Goal: Task Accomplishment & Management: Manage account settings

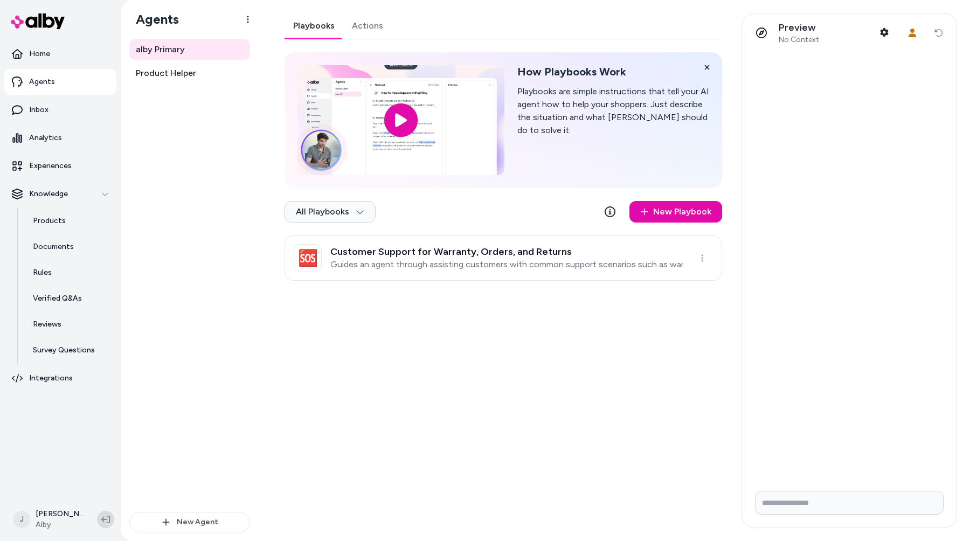
click at [97, 522] on button at bounding box center [105, 519] width 17 height 17
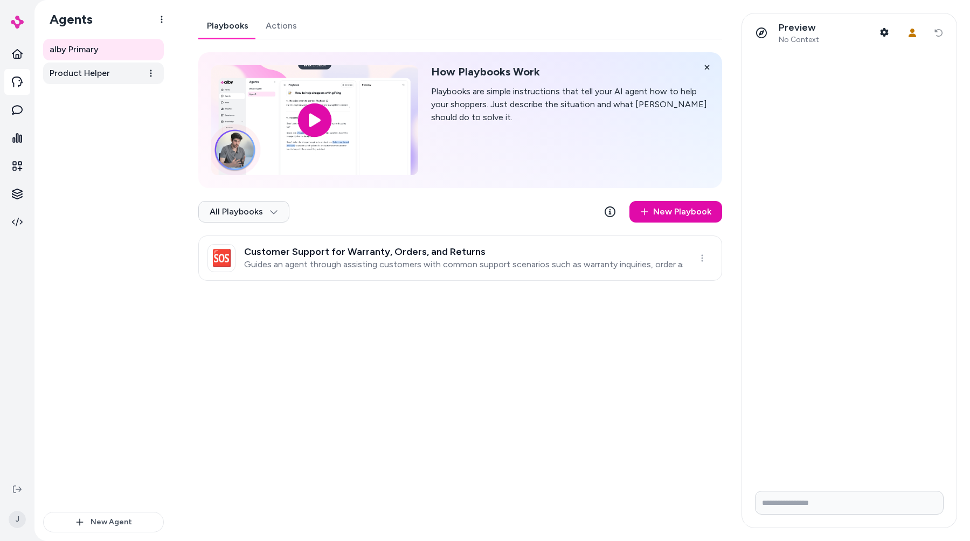
click at [68, 70] on span "Product Helper" at bounding box center [80, 73] width 60 height 13
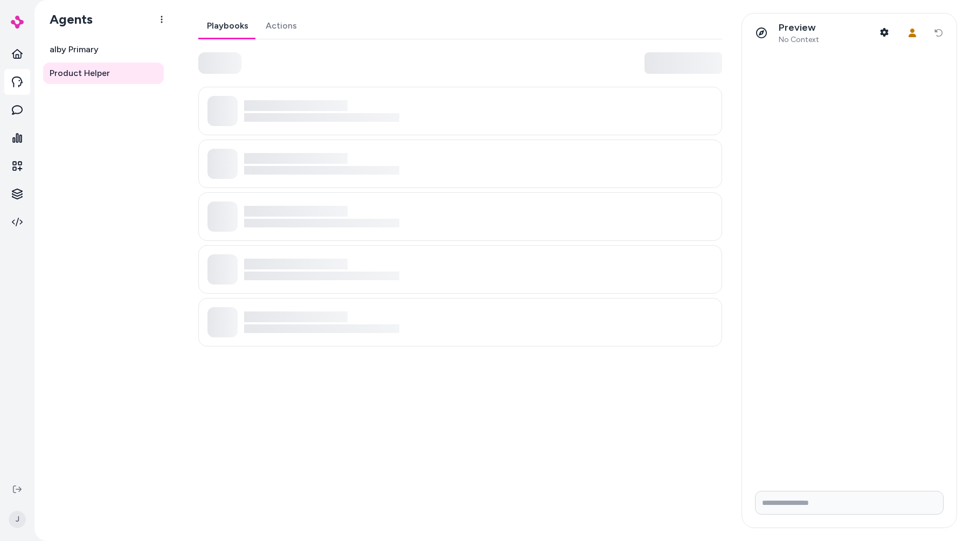
click at [258, 51] on div "Playbooks Actions" at bounding box center [460, 180] width 524 height 334
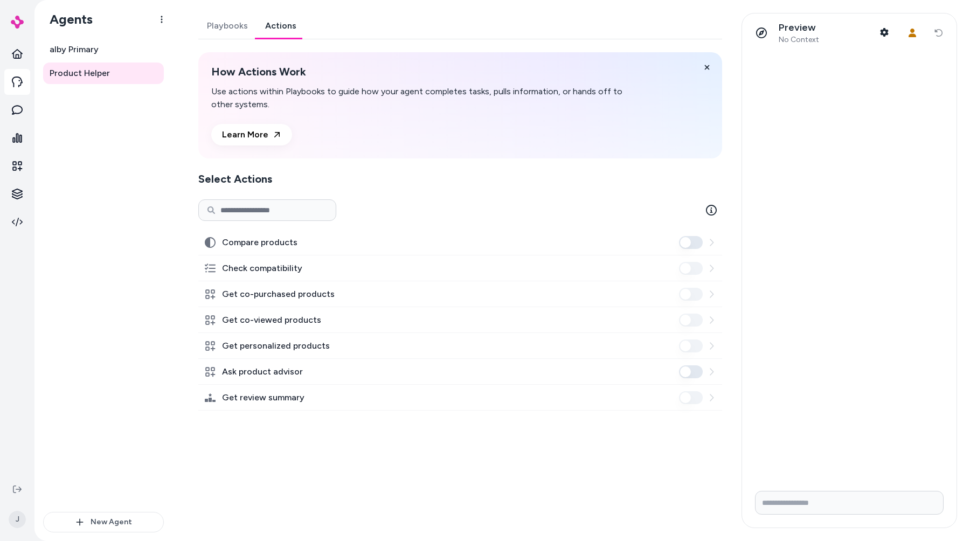
click at [267, 27] on link "Actions" at bounding box center [280, 26] width 48 height 26
click at [231, 30] on link "Playbooks" at bounding box center [227, 26] width 58 height 26
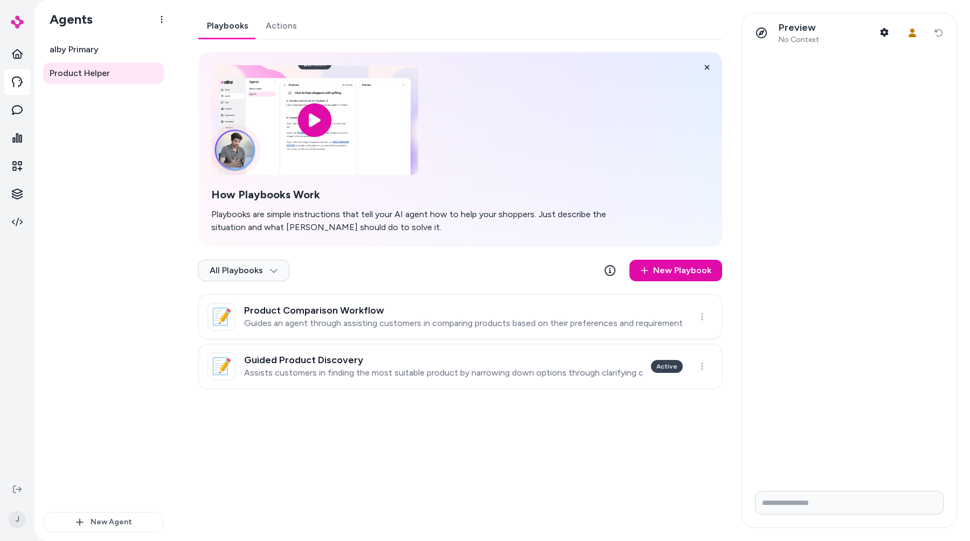
click at [226, 29] on link "Playbooks" at bounding box center [227, 26] width 59 height 26
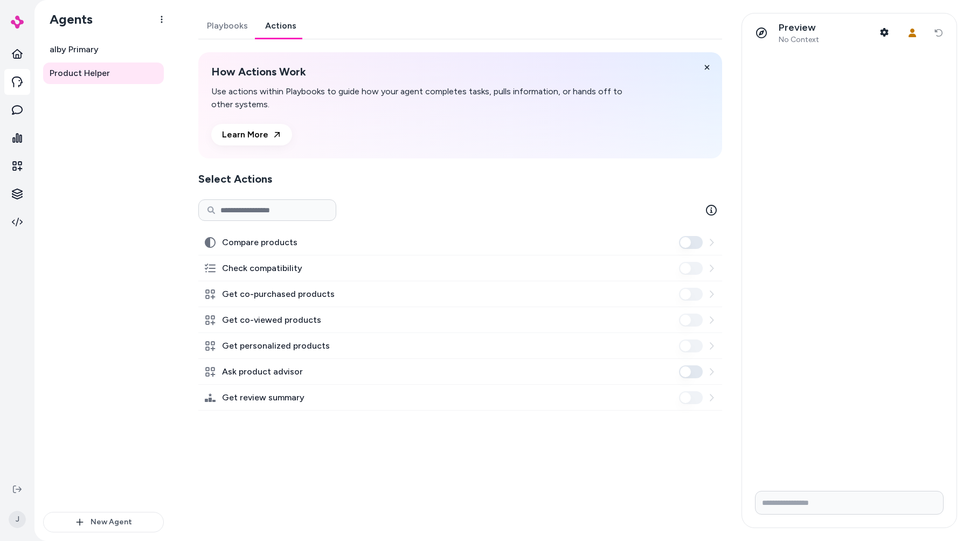
click at [277, 33] on link "Actions" at bounding box center [280, 26] width 48 height 26
click at [239, 27] on link "Playbooks" at bounding box center [227, 26] width 58 height 26
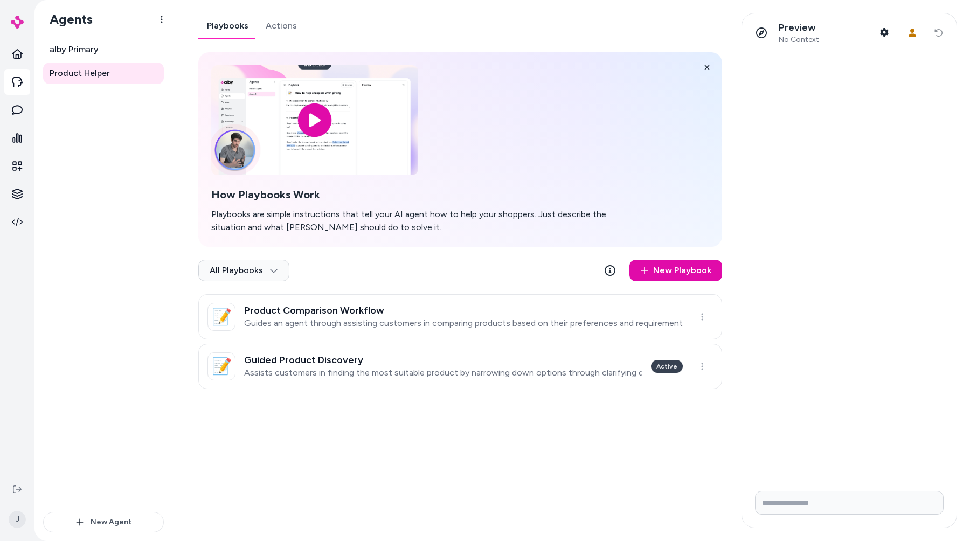
click at [267, 31] on link "Actions" at bounding box center [281, 26] width 48 height 26
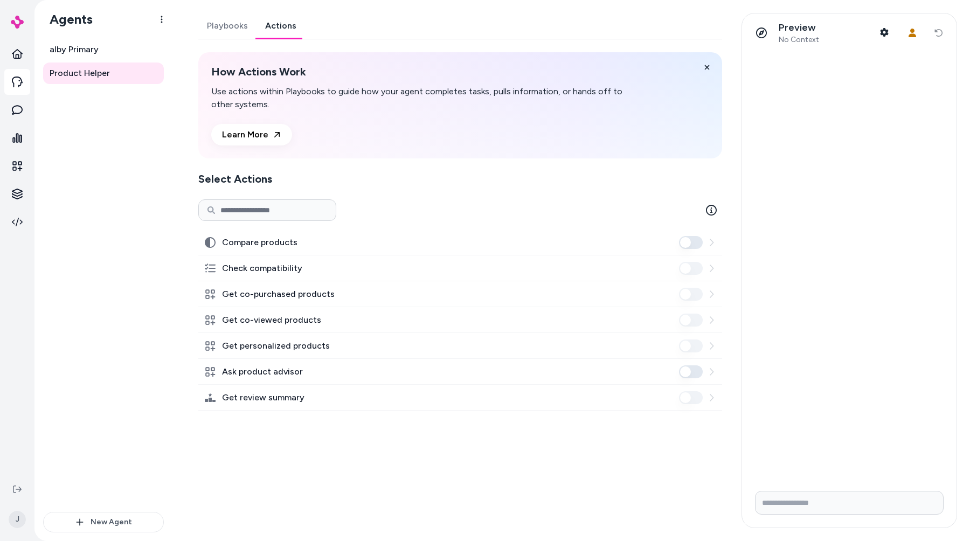
click at [712, 239] on icon at bounding box center [711, 242] width 9 height 9
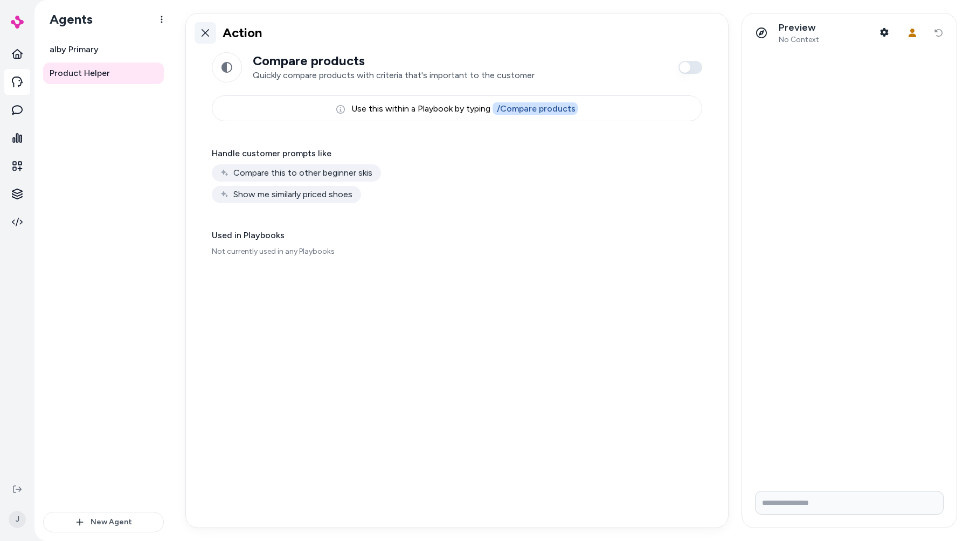
click at [200, 24] on link at bounding box center [206, 33] width 22 height 22
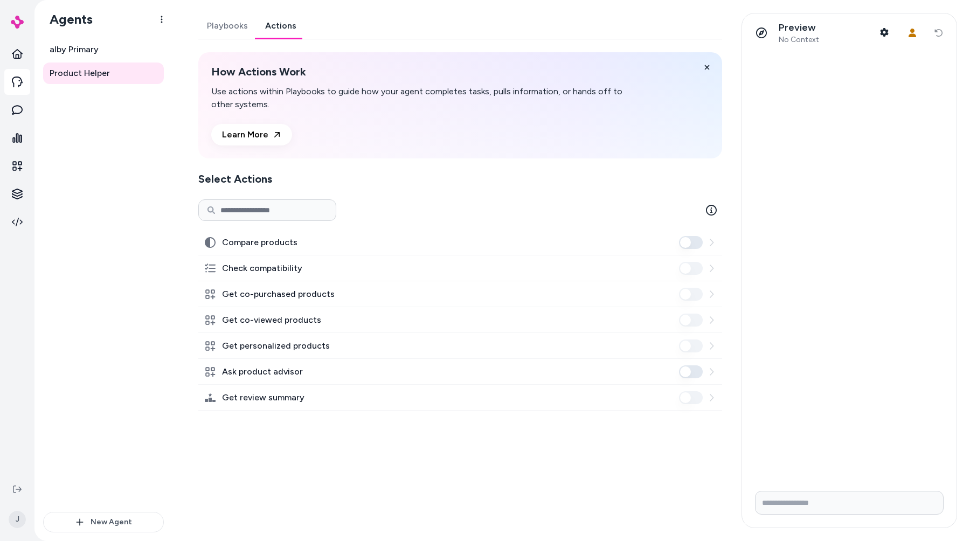
click at [223, 30] on link "Playbooks" at bounding box center [227, 26] width 58 height 26
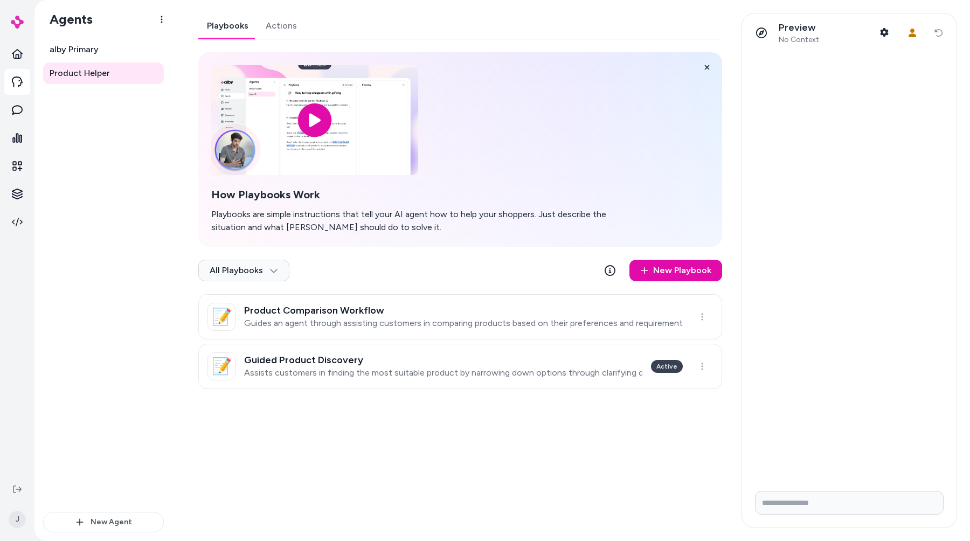
click at [252, 31] on link "Playbooks" at bounding box center [227, 26] width 59 height 26
click at [264, 32] on link "Actions" at bounding box center [281, 26] width 48 height 26
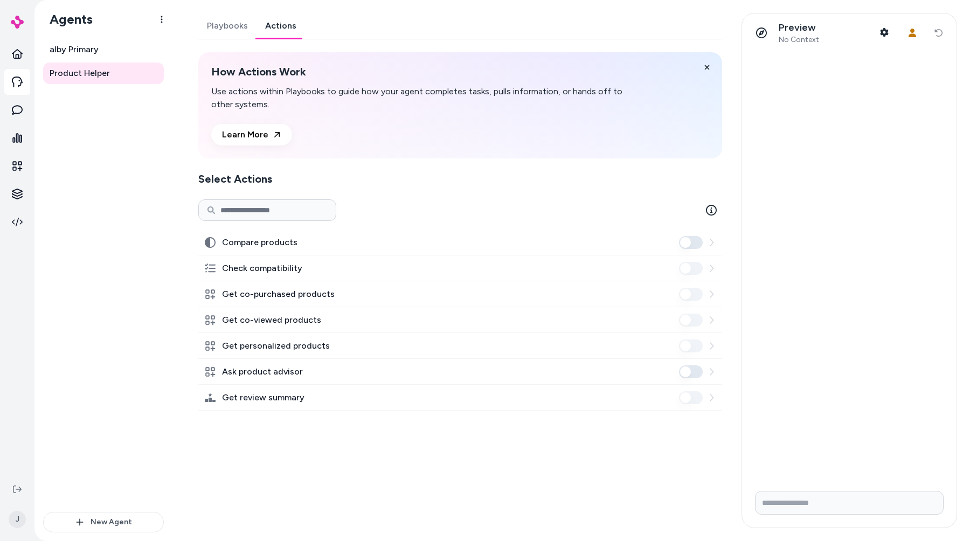
click at [234, 22] on link "Playbooks" at bounding box center [227, 26] width 58 height 26
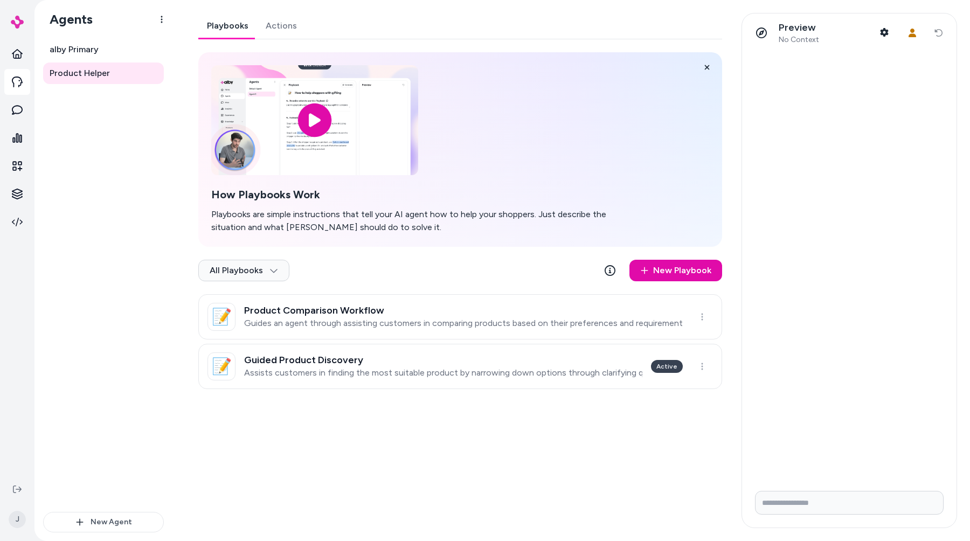
click at [879, 233] on div at bounding box center [849, 267] width 214 height 430
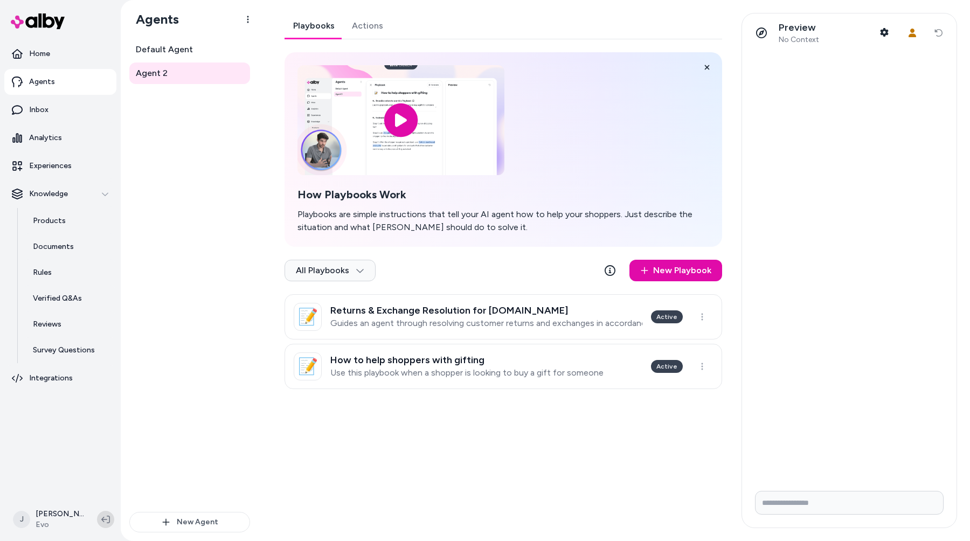
click at [105, 515] on button at bounding box center [105, 519] width 17 height 17
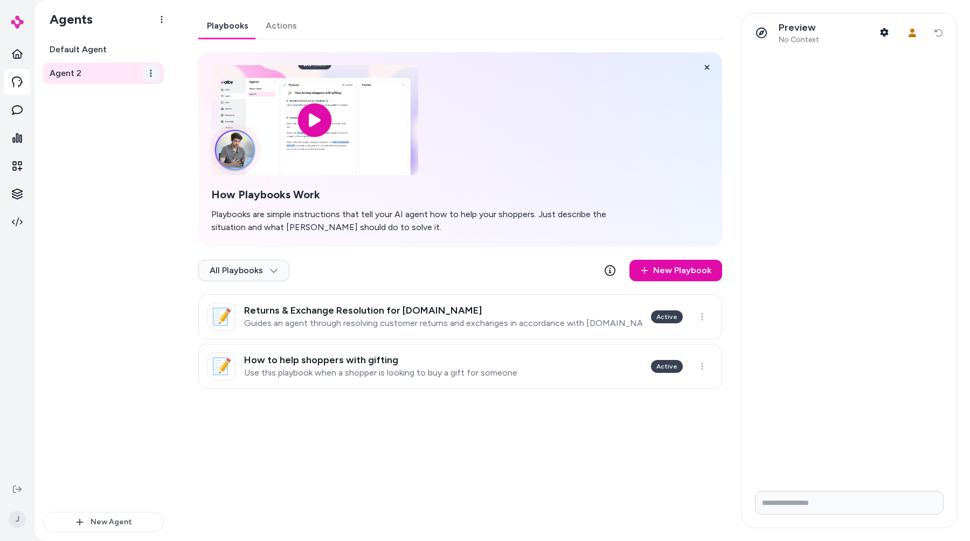
click at [148, 75] on html "J Agents Default Agent Agent 2 New Agent Agent 2 Playbooks Actions How Playbook…" at bounding box center [485, 270] width 970 height 541
click at [136, 136] on div "Archive" at bounding box center [125, 141] width 68 height 22
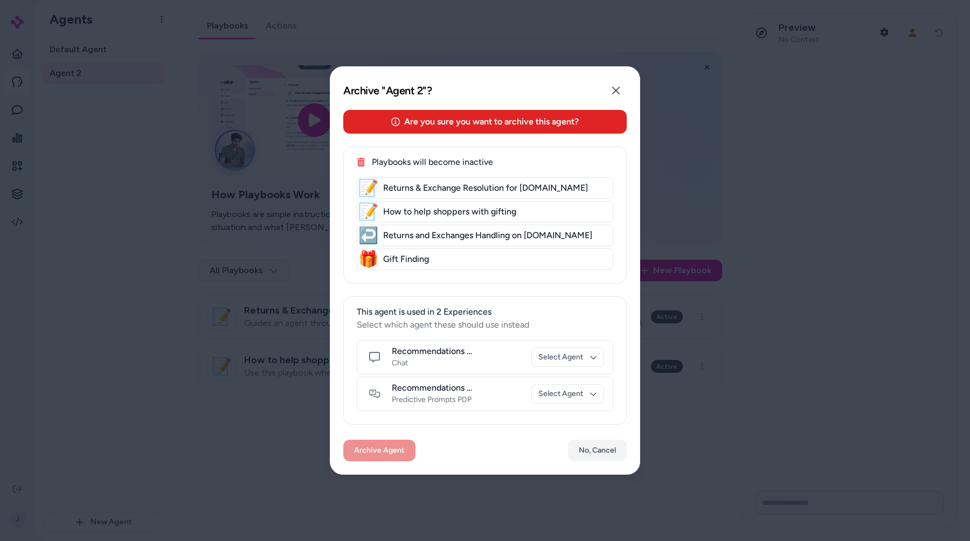
click at [553, 369] on div "Recommendations chat Chat Select Agent" at bounding box center [485, 357] width 256 height 34
click at [558, 359] on body "J Agents Default Agent Agent 2 New Agent Agent 2 Playbooks Actions How Playbook…" at bounding box center [485, 270] width 970 height 541
click at [558, 359] on div at bounding box center [485, 270] width 970 height 541
click at [563, 393] on body "J Agents Default Agent Agent 2 New Agent Agent 2 Playbooks Actions How Playbook…" at bounding box center [485, 270] width 970 height 541
click at [565, 370] on div at bounding box center [485, 270] width 970 height 541
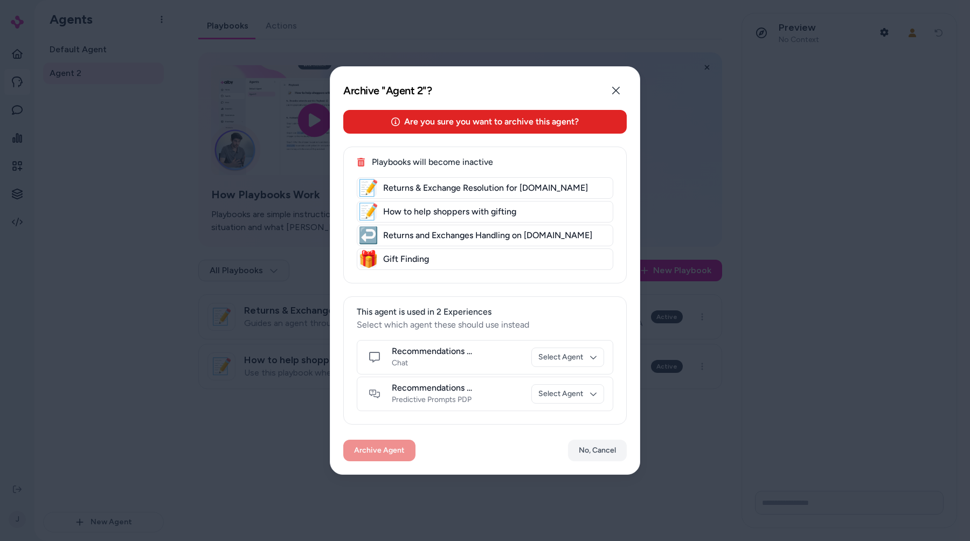
click at [586, 439] on div "Archive Agent No, Cancel" at bounding box center [484, 453] width 309 height 41
click at [589, 456] on button "No, Cancel" at bounding box center [597, 451] width 59 height 22
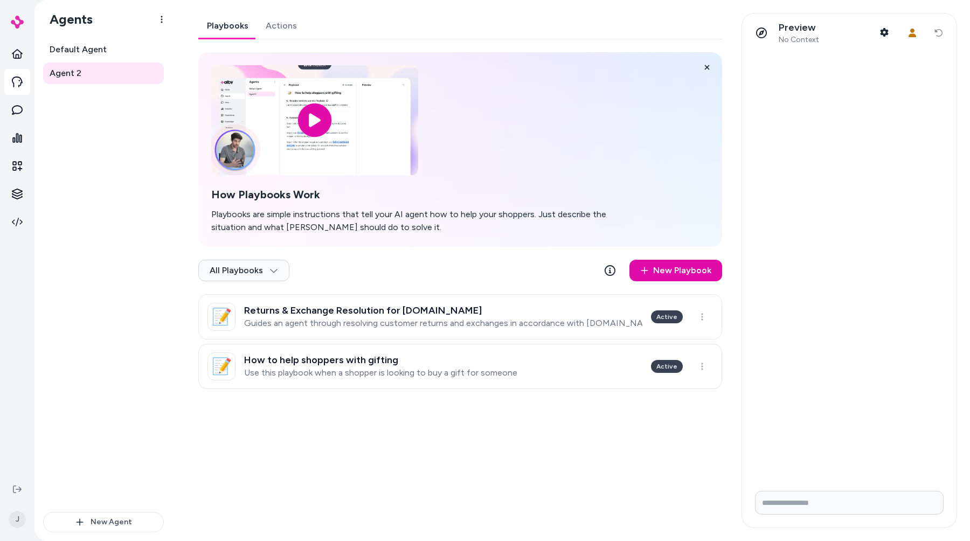
click at [583, 454] on div "Playbooks Actions How Playbooks Work Playbooks are simple instructions that tel…" at bounding box center [456, 270] width 543 height 515
click at [280, 33] on link "Actions" at bounding box center [281, 26] width 48 height 26
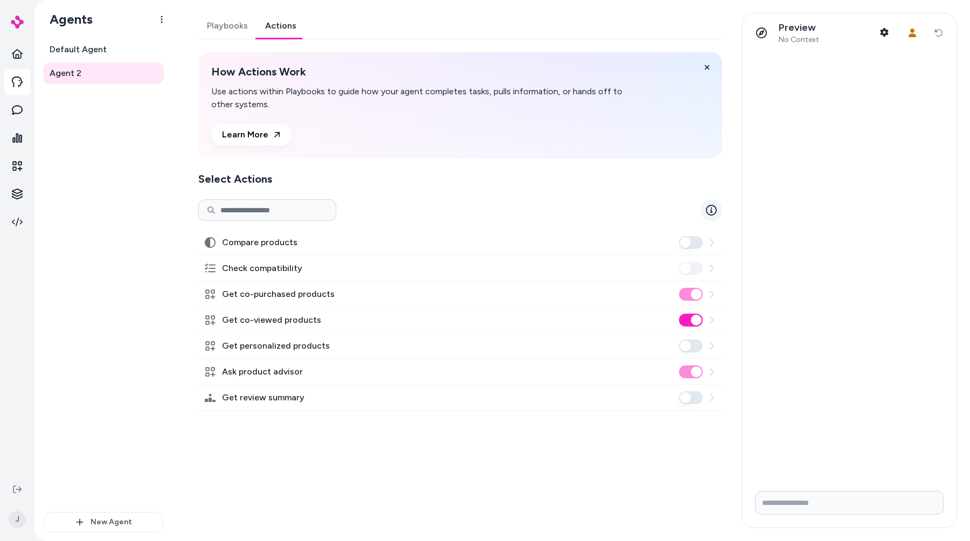
click at [708, 205] on icon at bounding box center [711, 210] width 11 height 11
click at [707, 210] on icon at bounding box center [711, 210] width 11 height 11
click at [12, 60] on link at bounding box center [17, 54] width 26 height 26
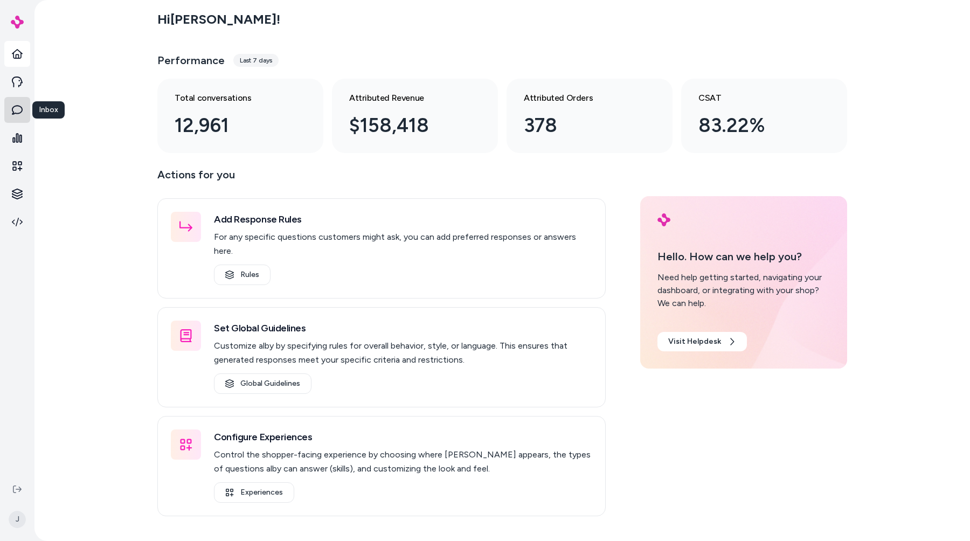
click at [23, 112] on link at bounding box center [17, 110] width 26 height 26
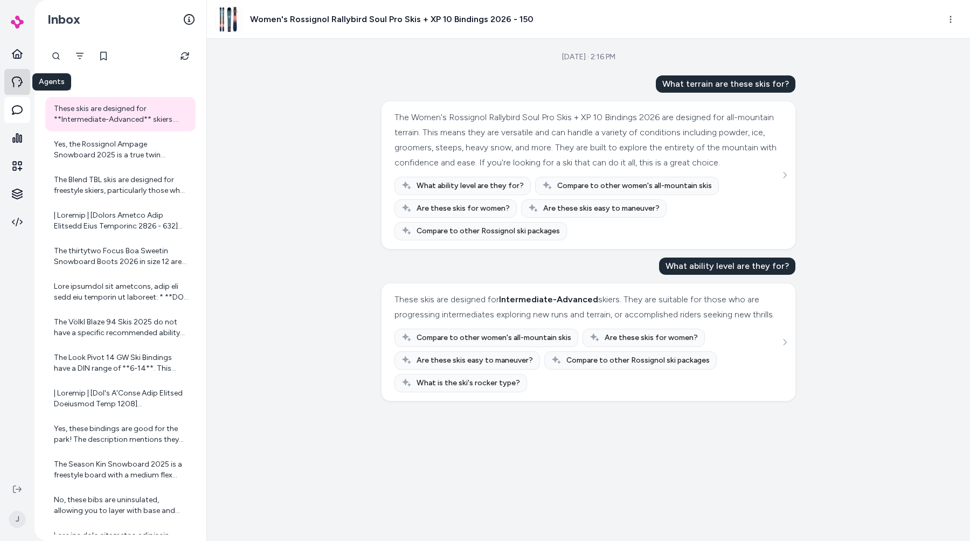
click at [15, 84] on icon at bounding box center [17, 82] width 11 height 11
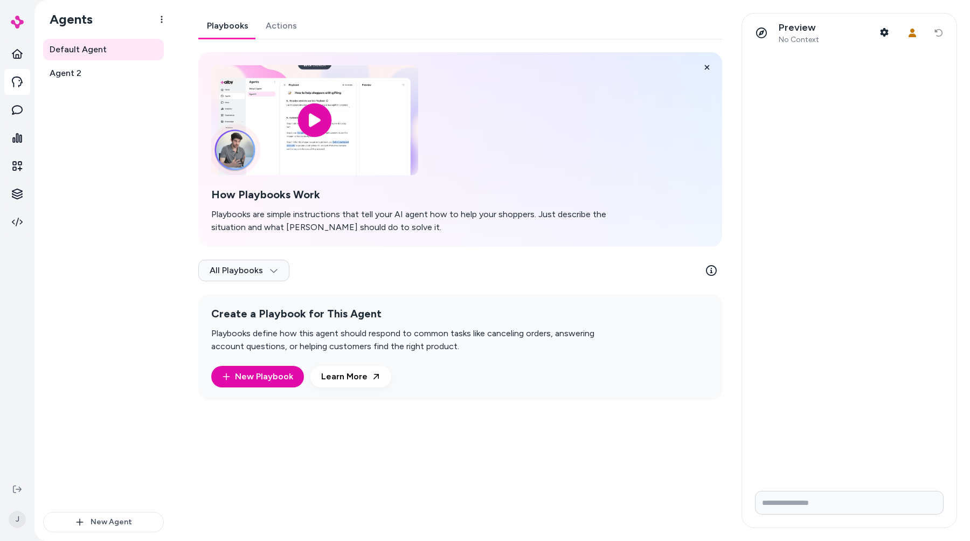
click at [84, 152] on div "Default Agent Agent 2" at bounding box center [103, 275] width 121 height 473
click at [154, 213] on div "Default Agent Agent 2" at bounding box center [103, 275] width 121 height 473
click at [501, 26] on div "Playbooks Actions" at bounding box center [460, 26] width 524 height 26
click at [265, 22] on link "Actions" at bounding box center [281, 26] width 48 height 26
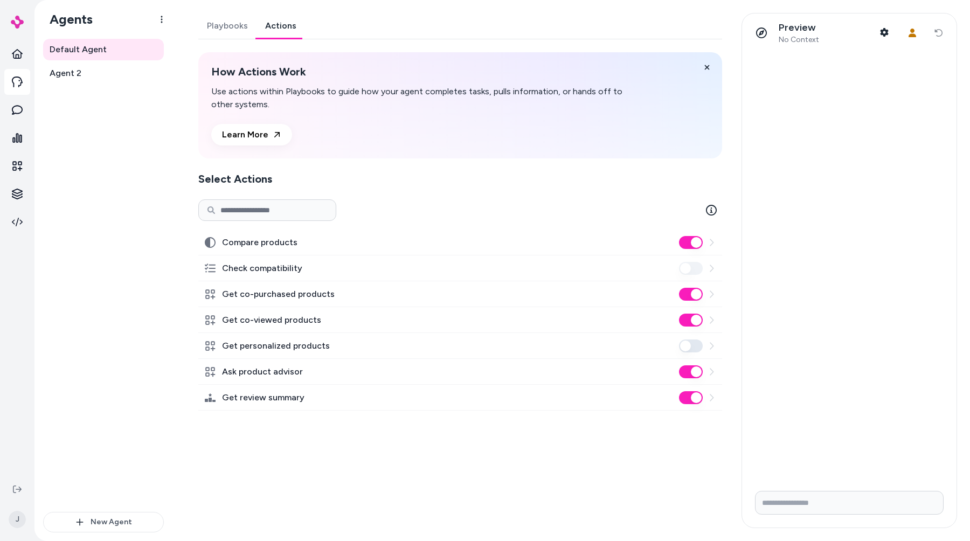
click at [231, 25] on link "Playbooks" at bounding box center [227, 26] width 58 height 26
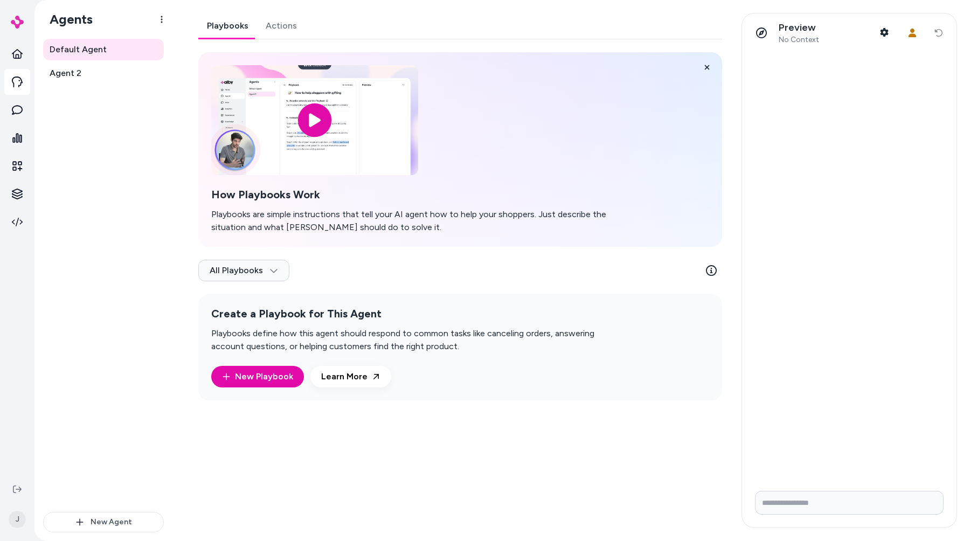
click at [262, 31] on link "Actions" at bounding box center [281, 26] width 48 height 26
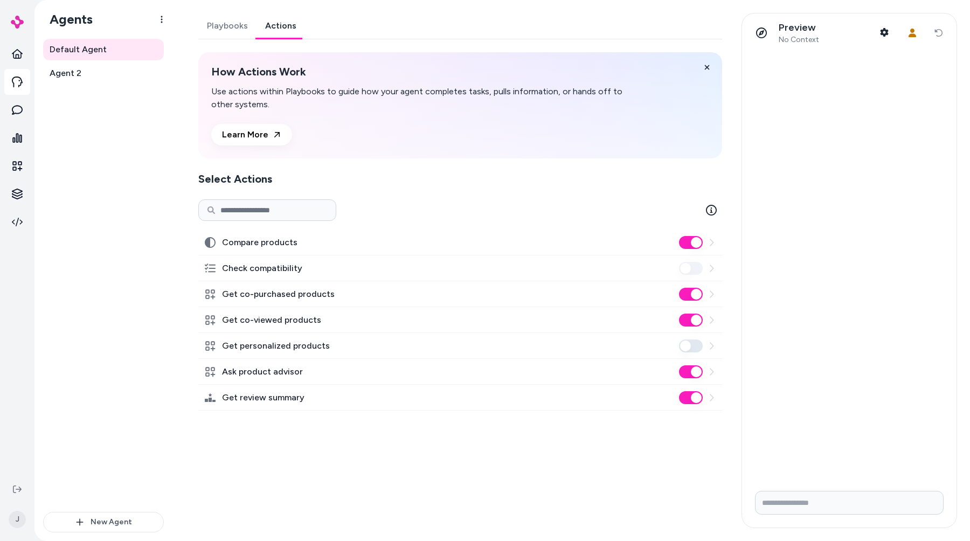
click at [227, 33] on link "Playbooks" at bounding box center [227, 26] width 58 height 26
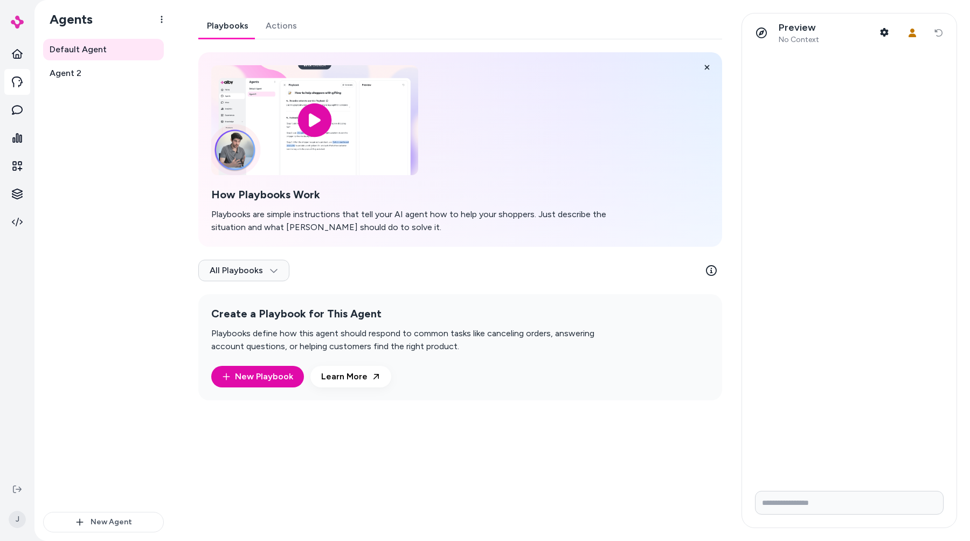
click at [257, 31] on link "Actions" at bounding box center [281, 26] width 48 height 26
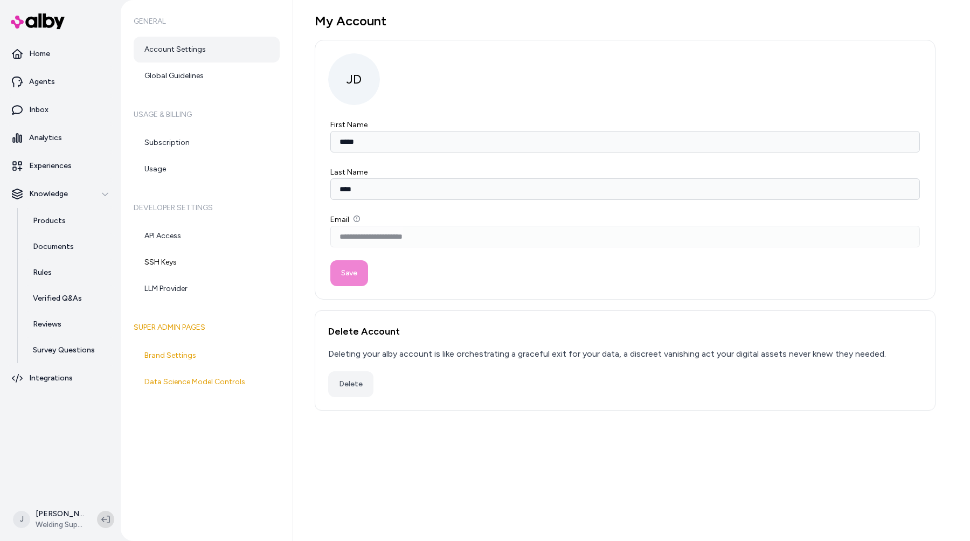
click at [108, 520] on icon at bounding box center [105, 519] width 9 height 9
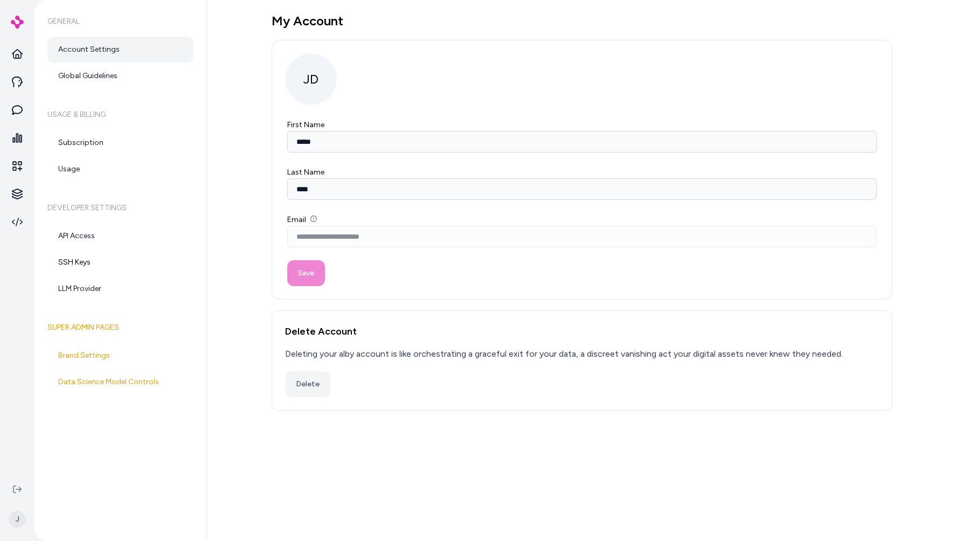
click at [120, 470] on div "General Account Settings Global Guidelines Usage & Billing Subscription Usage D…" at bounding box center [120, 270] width 172 height 541
click at [15, 216] on link at bounding box center [17, 222] width 26 height 26
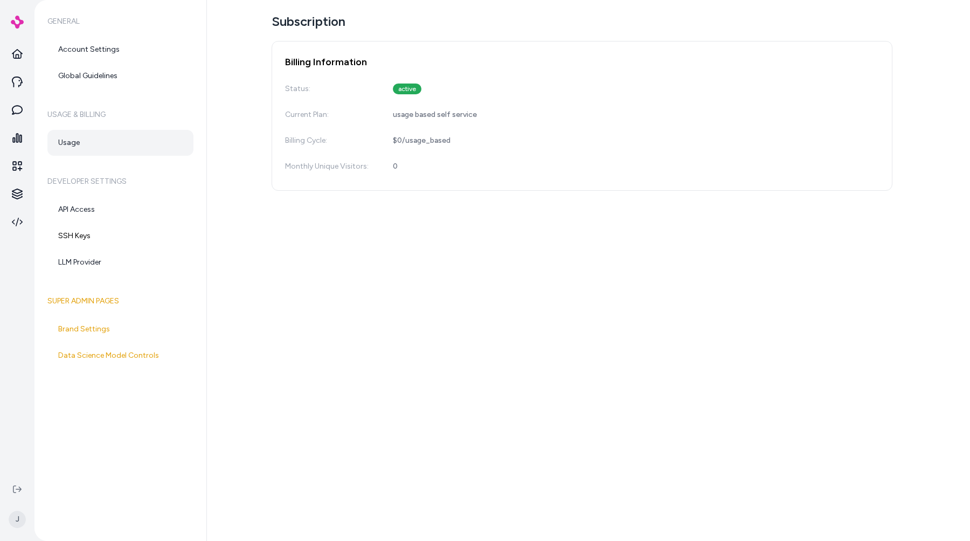
click at [145, 140] on link "Usage" at bounding box center [120, 143] width 146 height 26
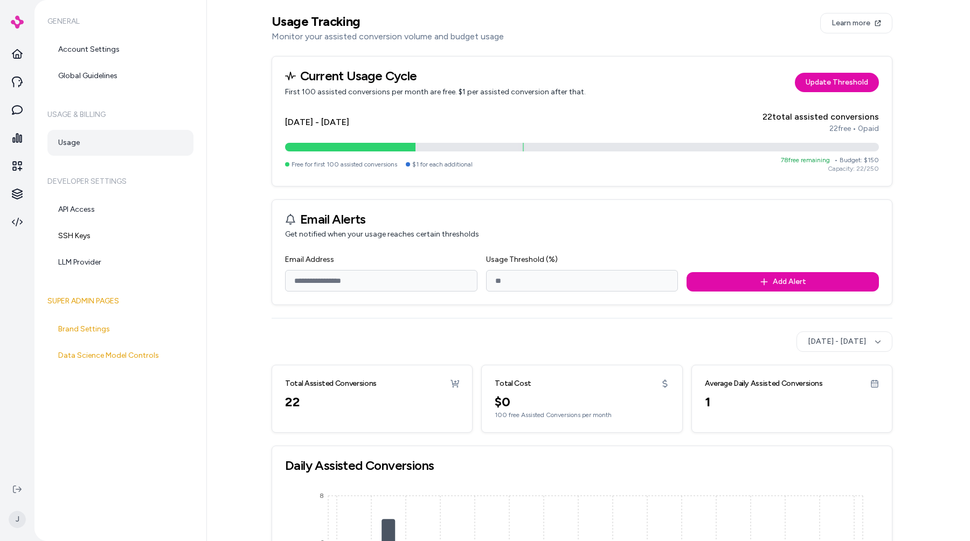
click at [262, 194] on div "Usage Tracking Monitor your assisted conversion volume and budget usage Learn m…" at bounding box center [588, 270] width 763 height 541
click at [239, 160] on div "Usage Tracking Monitor your assisted conversion volume and budget usage Learn m…" at bounding box center [588, 270] width 763 height 541
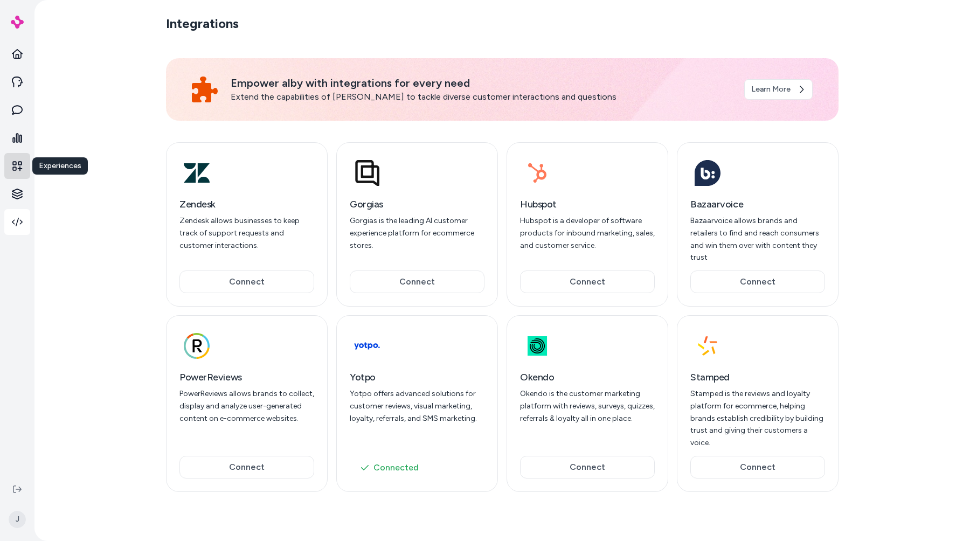
click at [19, 168] on icon at bounding box center [17, 166] width 11 height 11
